Goal: Task Accomplishment & Management: Manage account settings

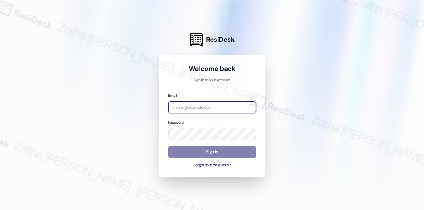
click at [203, 109] on input "email" at bounding box center [212, 107] width 88 height 12
type input "automated-surveys-executive_management-zaitha.mae.[PERSON_NAME]@executive_[DOMA…"
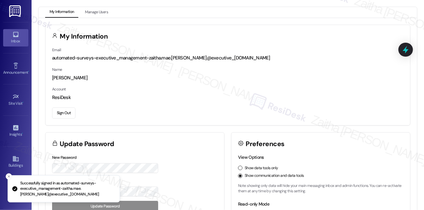
click at [13, 37] on icon at bounding box center [15, 34] width 7 height 7
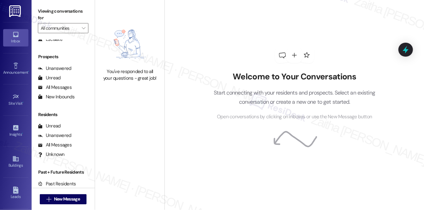
scroll to position [46, 0]
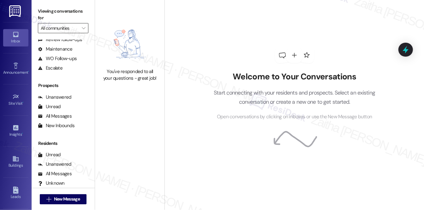
click at [69, 28] on input "All communities" at bounding box center [60, 28] width 38 height 10
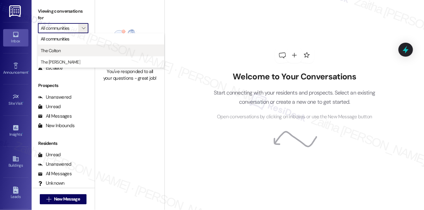
click at [71, 50] on span "The Colton" at bounding box center [101, 50] width 121 height 6
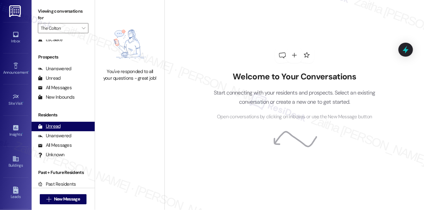
scroll to position [75, 0]
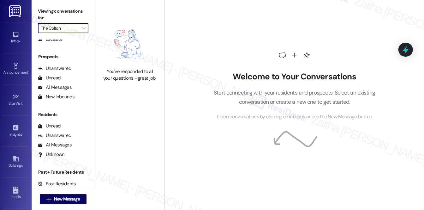
click at [66, 30] on input "The Colton" at bounding box center [60, 28] width 38 height 10
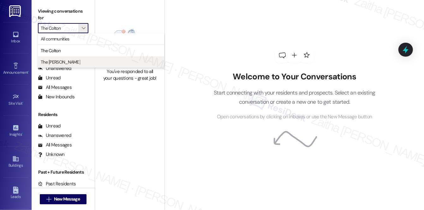
click at [60, 61] on span "The [PERSON_NAME]" at bounding box center [60, 62] width 39 height 6
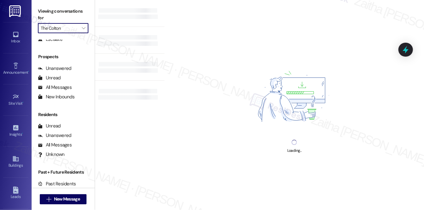
type input "The [PERSON_NAME]"
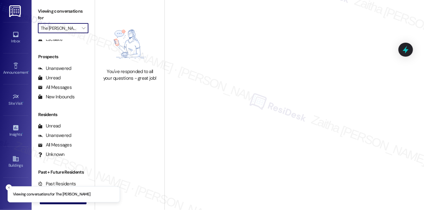
click at [68, 27] on input "The [PERSON_NAME]" at bounding box center [60, 28] width 38 height 10
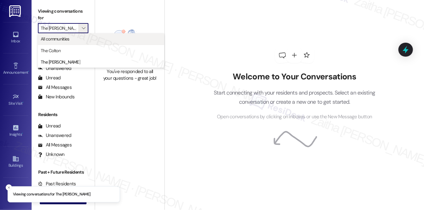
click at [63, 36] on span "All communities" at bounding box center [55, 39] width 29 height 6
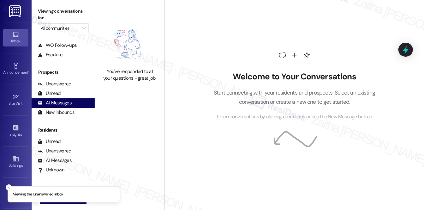
scroll to position [75, 0]
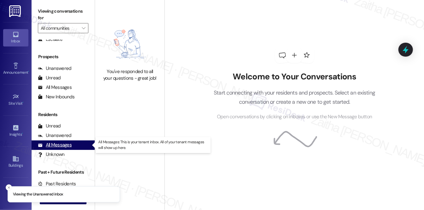
click at [68, 144] on div "All Messages" at bounding box center [55, 144] width 34 height 7
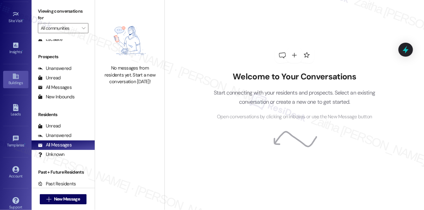
scroll to position [89, 0]
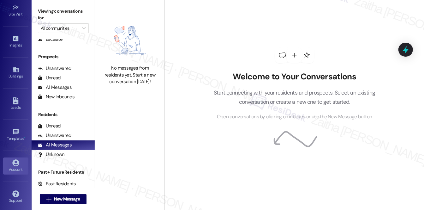
click at [10, 163] on link "Account" at bounding box center [15, 165] width 25 height 17
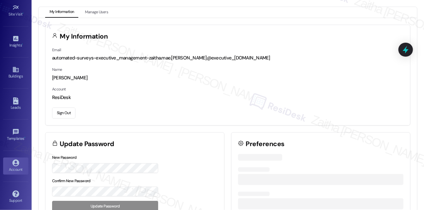
click at [57, 112] on button "Sign Out" at bounding box center [63, 112] width 23 height 11
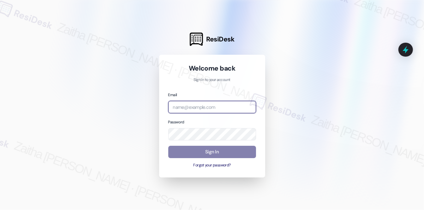
click at [193, 105] on input "email" at bounding box center [212, 107] width 88 height 12
type input "[EMAIL_ADDRESS][PERSON_NAME][DOMAIN_NAME]"
